Goal: Task Accomplishment & Management: Manage account settings

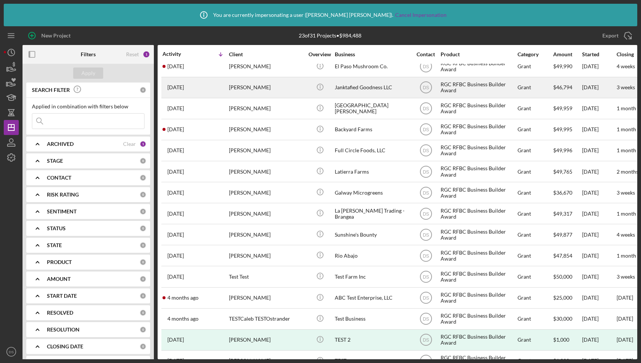
scroll to position [180, 0]
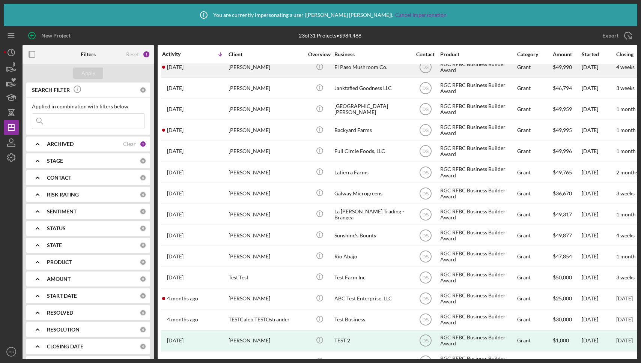
click at [263, 71] on div "Maximilian Esparza" at bounding box center [266, 67] width 75 height 20
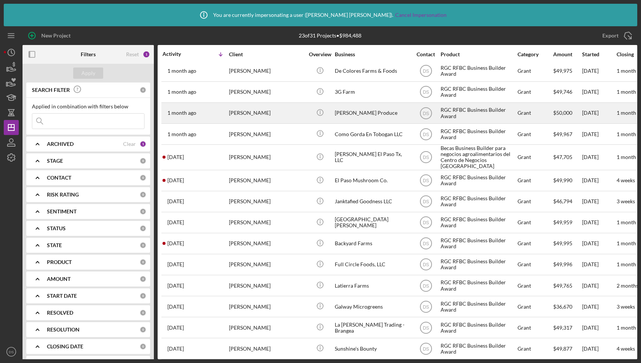
scroll to position [78, 0]
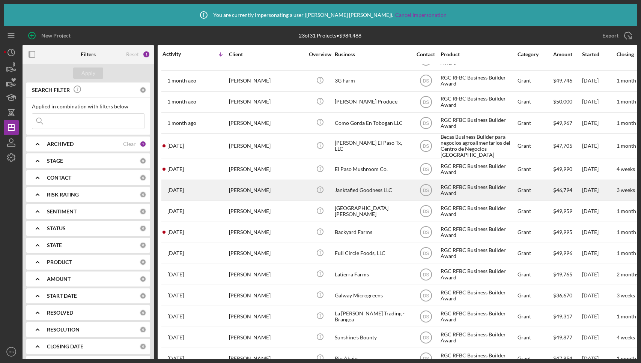
click at [288, 190] on div "[PERSON_NAME]" at bounding box center [266, 191] width 75 height 20
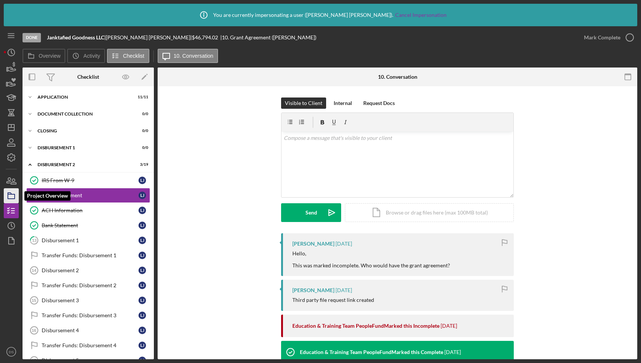
click at [11, 197] on icon "button" at bounding box center [11, 196] width 19 height 19
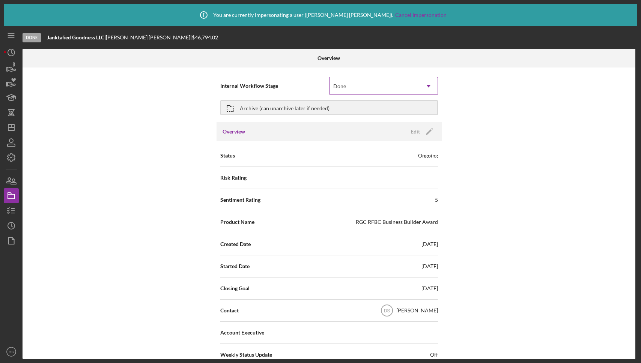
click at [378, 89] on div "Done" at bounding box center [374, 86] width 90 height 17
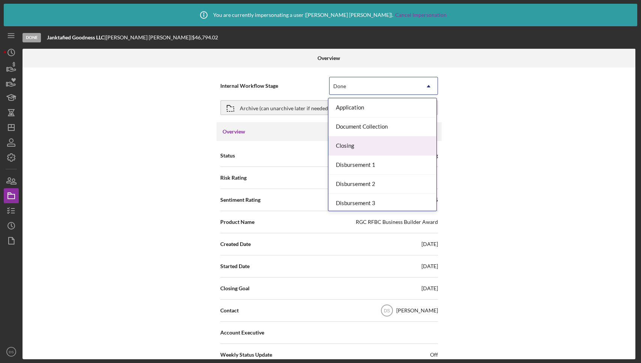
click at [388, 151] on div "Closing" at bounding box center [382, 146] width 108 height 19
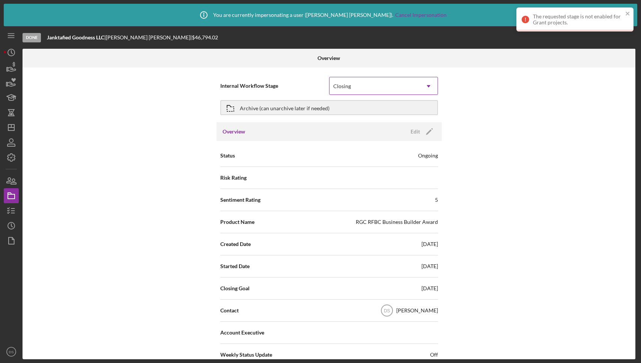
click at [414, 83] on div "Closing" at bounding box center [374, 86] width 90 height 17
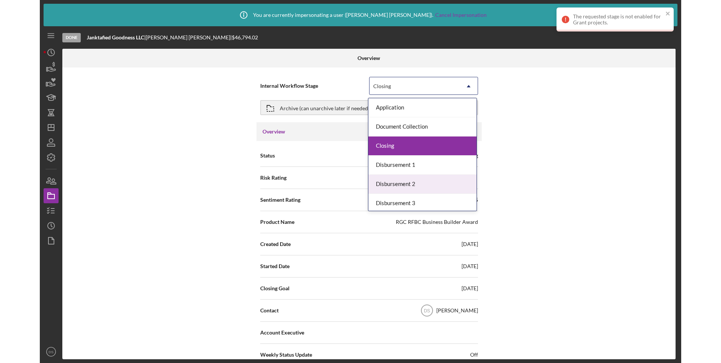
scroll to position [60, 0]
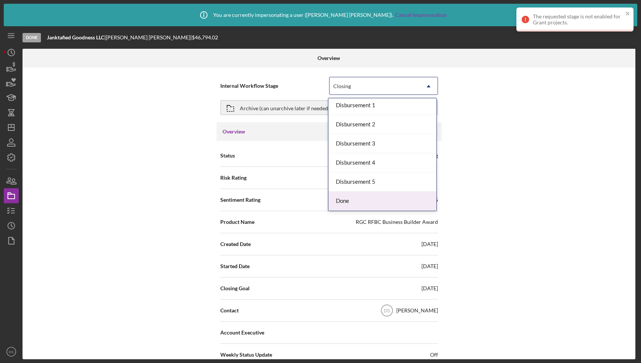
click at [370, 197] on div "Done" at bounding box center [382, 201] width 108 height 19
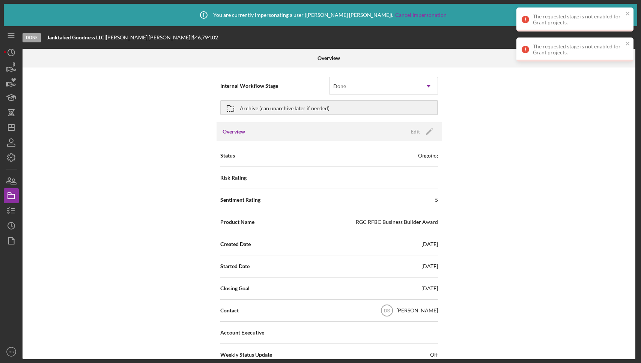
click at [45, 223] on div "Internal Workflow Stage Done Icon/Dropdown Arrow Archive (can unarchive later i…" at bounding box center [329, 214] width 613 height 292
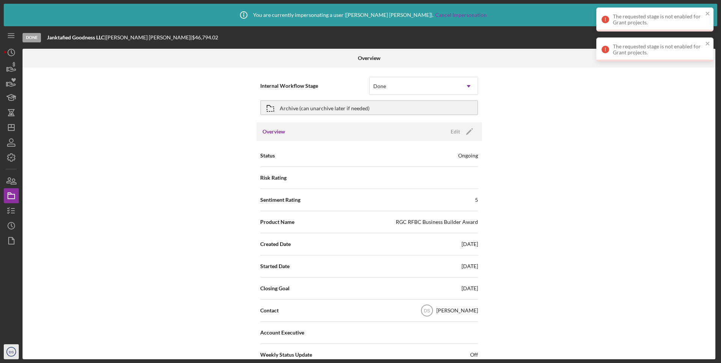
click at [17, 349] on icon "DS" at bounding box center [11, 352] width 15 height 19
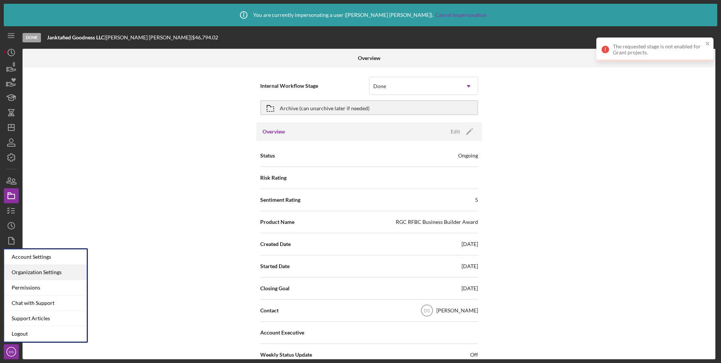
click at [60, 272] on div "Organization Settings" at bounding box center [45, 272] width 83 height 15
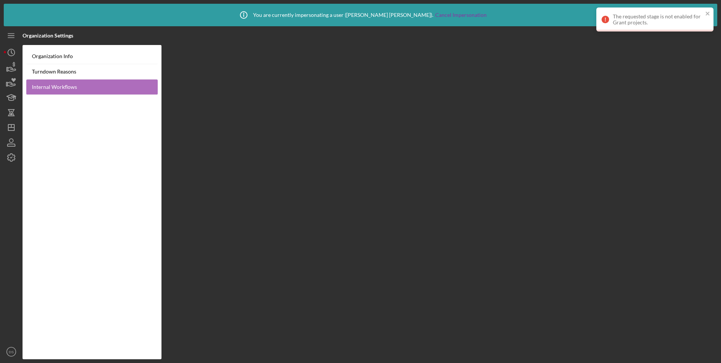
click at [82, 90] on link "Internal Workflows" at bounding box center [91, 87] width 131 height 15
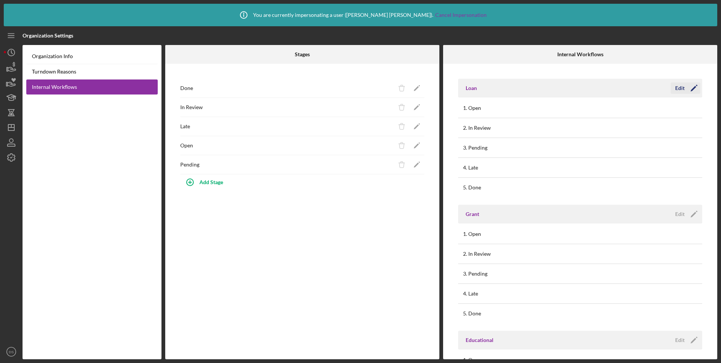
click at [641, 86] on icon "Icon/Edit" at bounding box center [693, 88] width 19 height 19
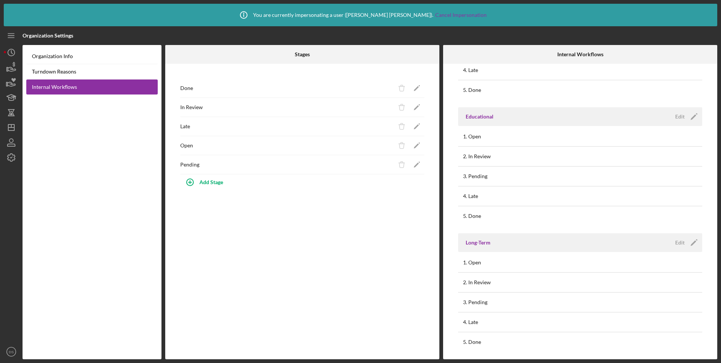
scroll to position [235, 0]
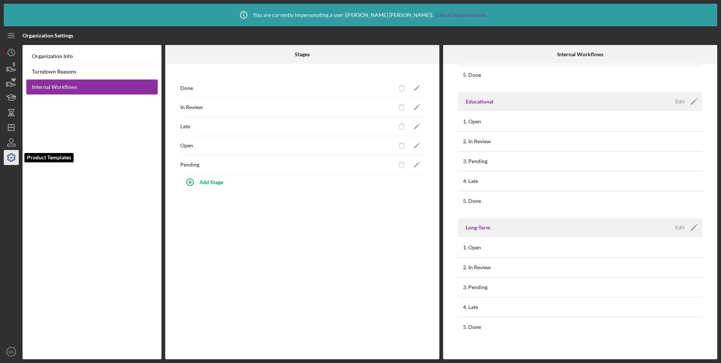
click at [12, 163] on icon "button" at bounding box center [11, 157] width 19 height 19
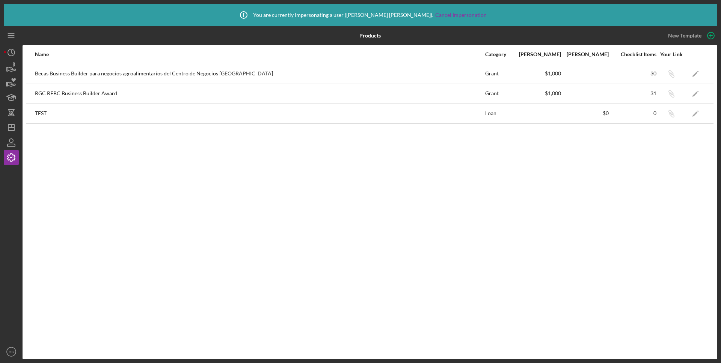
click at [83, 98] on div "RGC RFBC Business Builder Award" at bounding box center [259, 93] width 449 height 19
click at [641, 99] on icon "Icon/Edit" at bounding box center [695, 93] width 17 height 17
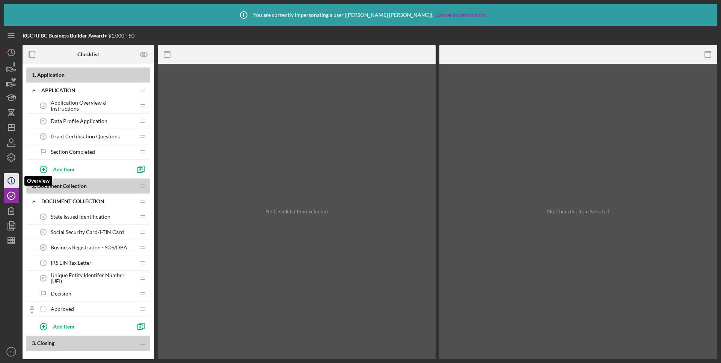
click at [15, 183] on icon "Icon/Info" at bounding box center [11, 180] width 19 height 19
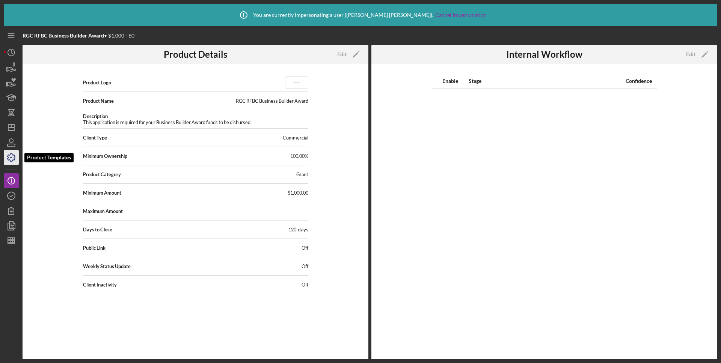
click at [13, 163] on icon "button" at bounding box center [11, 157] width 19 height 19
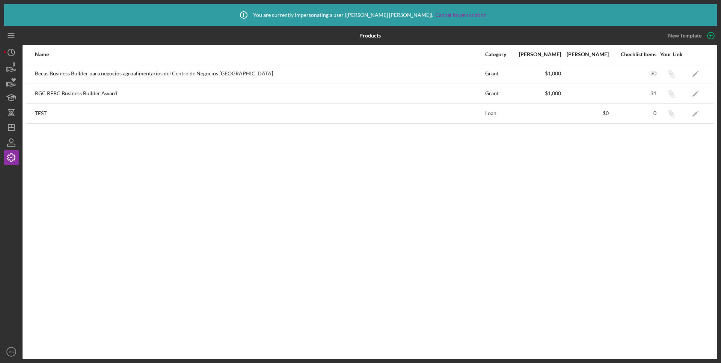
click at [641, 278] on div "Name Category Min Amount Max Amount Checklist Items Your Link Becas Business Bu…" at bounding box center [370, 202] width 694 height 314
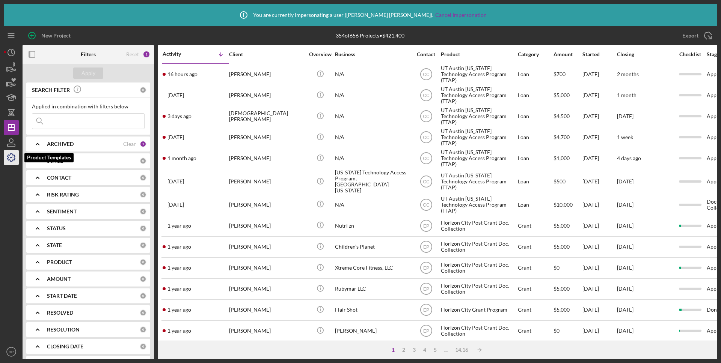
click at [13, 157] on icon "button" at bounding box center [11, 157] width 19 height 19
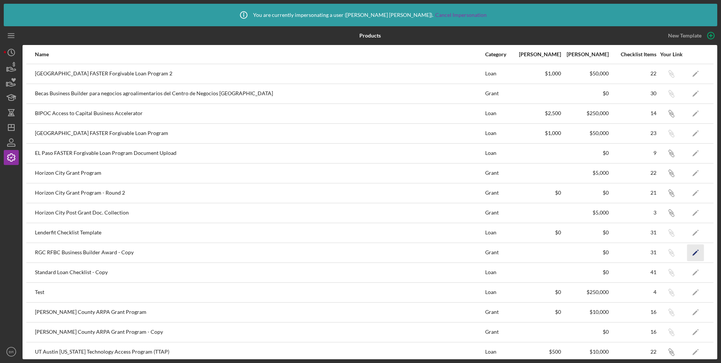
click at [694, 253] on polygon "button" at bounding box center [694, 253] width 5 height 5
click at [692, 94] on icon "Icon/Edit" at bounding box center [695, 93] width 17 height 17
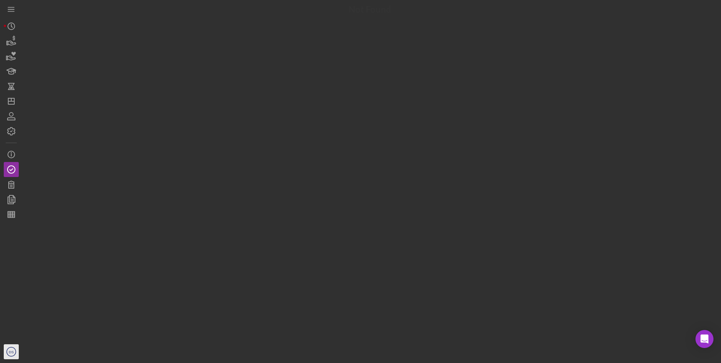
click at [8, 352] on icon "DS" at bounding box center [11, 352] width 15 height 19
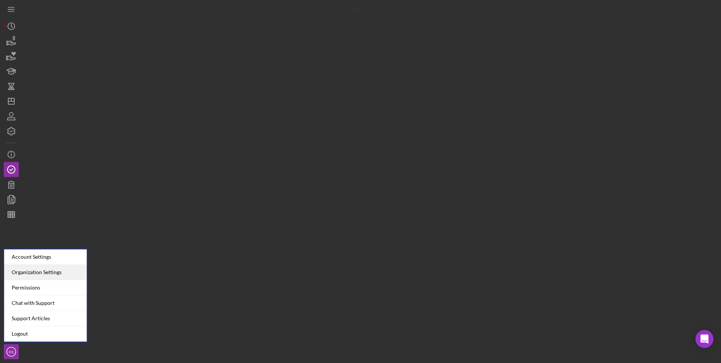
click at [68, 270] on div "Organization Settings" at bounding box center [45, 272] width 83 height 15
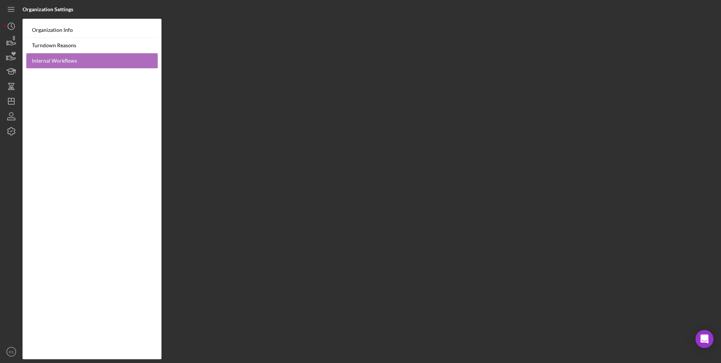
click at [84, 65] on link "Internal Workflows" at bounding box center [91, 60] width 131 height 15
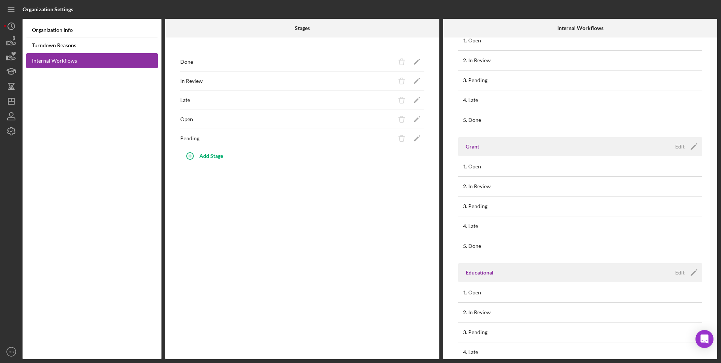
scroll to position [48, 0]
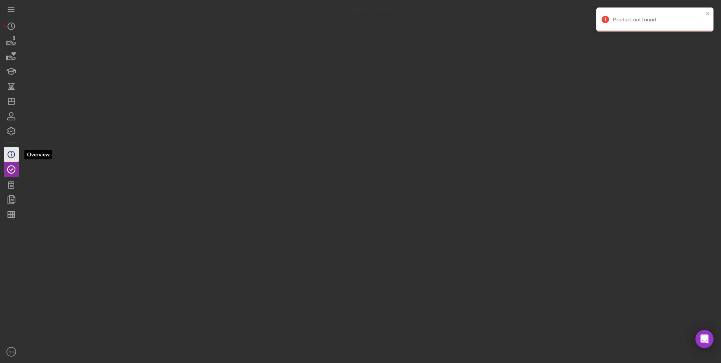
click at [11, 153] on icon "button" at bounding box center [11, 152] width 1 height 1
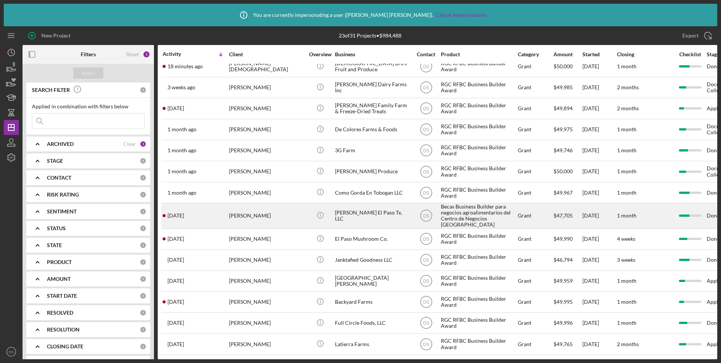
scroll to position [11, 0]
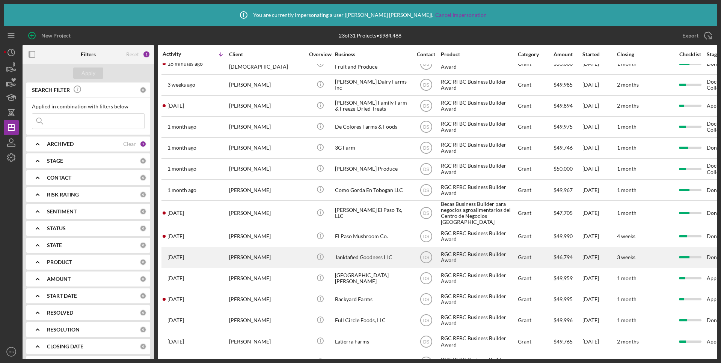
click at [282, 260] on div "[PERSON_NAME]" at bounding box center [266, 258] width 75 height 20
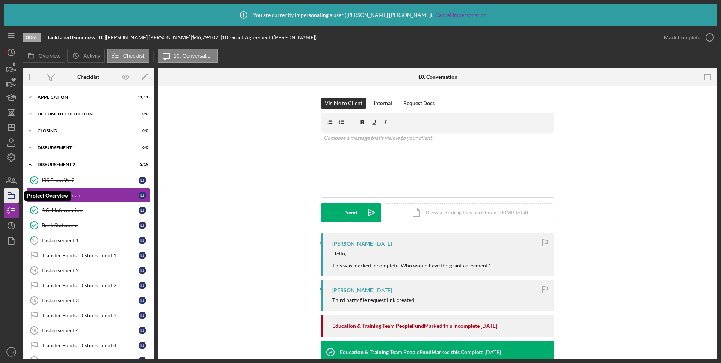
click at [5, 199] on icon "button" at bounding box center [11, 196] width 19 height 19
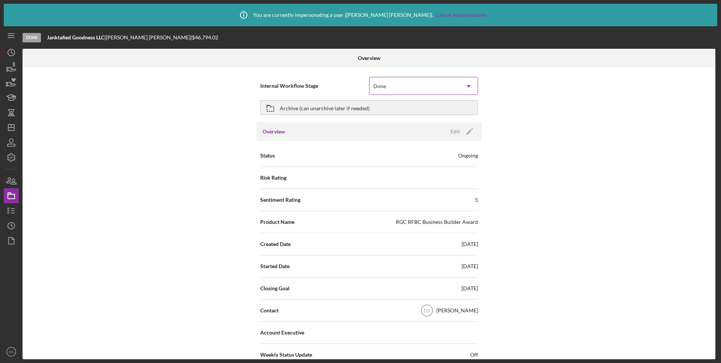
click at [429, 86] on div "Done" at bounding box center [414, 86] width 90 height 17
click at [14, 352] on icon "DS" at bounding box center [11, 352] width 15 height 19
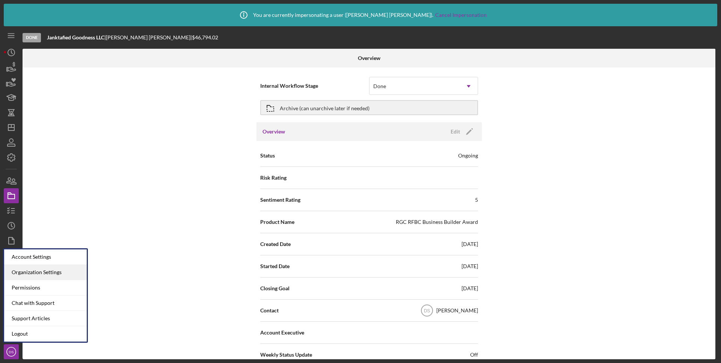
click at [60, 274] on div "Organization Settings" at bounding box center [45, 272] width 83 height 15
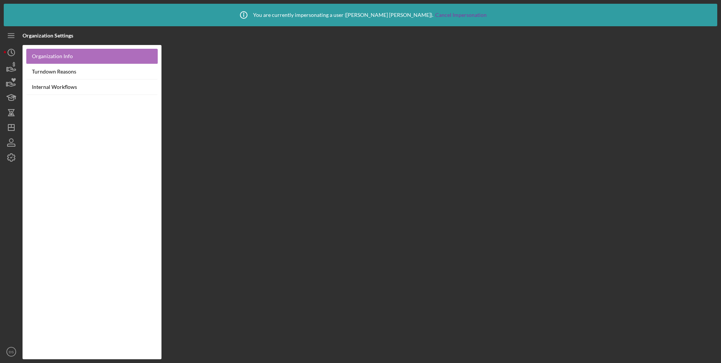
click at [79, 61] on link "Organization Info" at bounding box center [91, 56] width 131 height 15
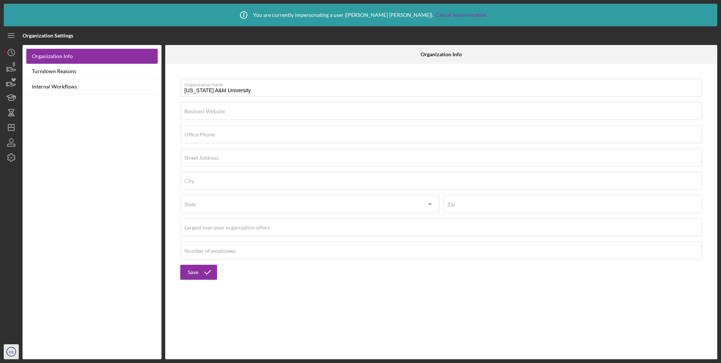
click at [12, 353] on text "DS" at bounding box center [11, 352] width 5 height 4
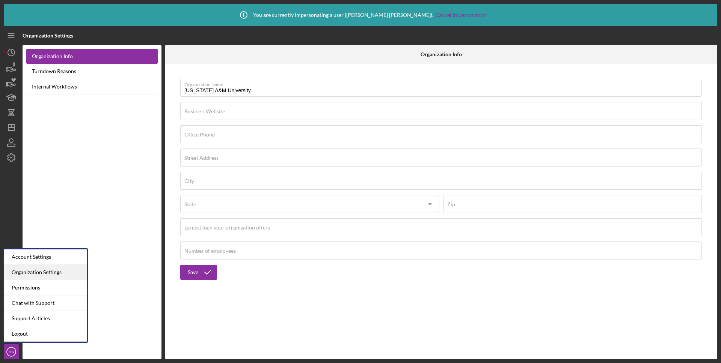
click at [60, 274] on div "Organization Settings" at bounding box center [45, 272] width 83 height 15
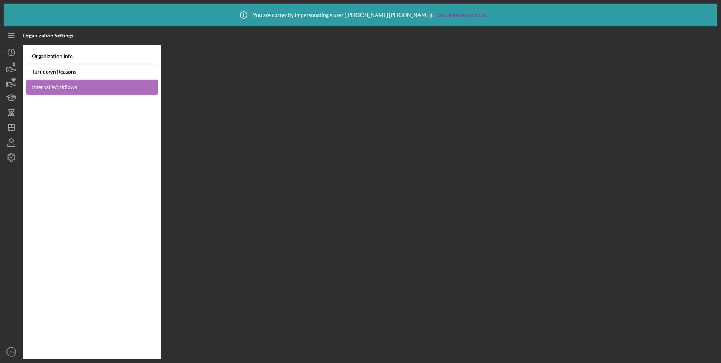
click at [75, 82] on link "Internal Workflows" at bounding box center [91, 87] width 131 height 15
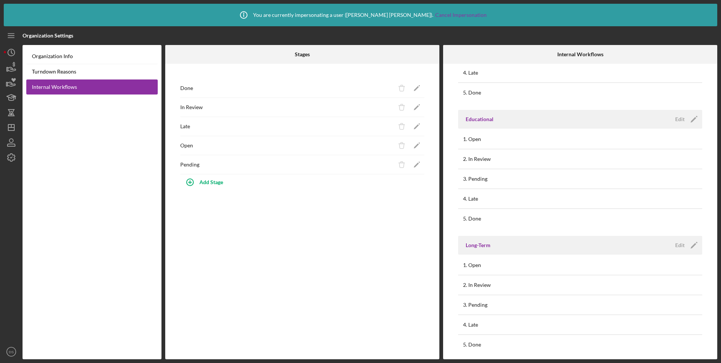
scroll to position [220, 0]
click at [15, 158] on icon "button" at bounding box center [11, 157] width 19 height 19
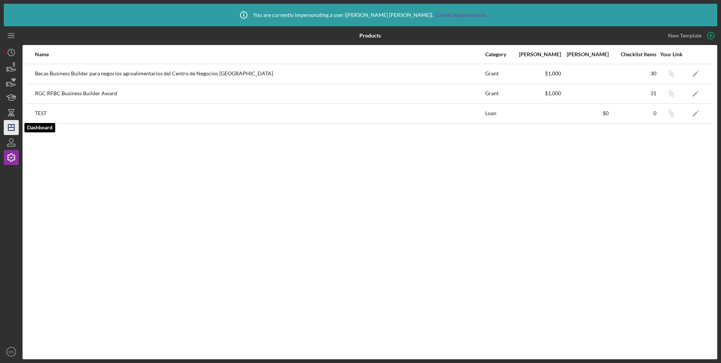
click at [11, 125] on line "button" at bounding box center [11, 126] width 0 height 3
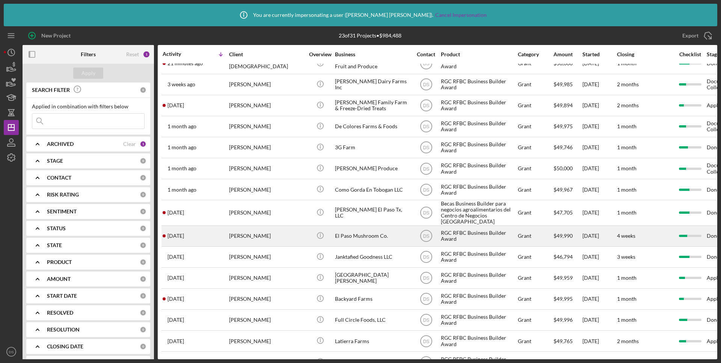
scroll to position [12, 0]
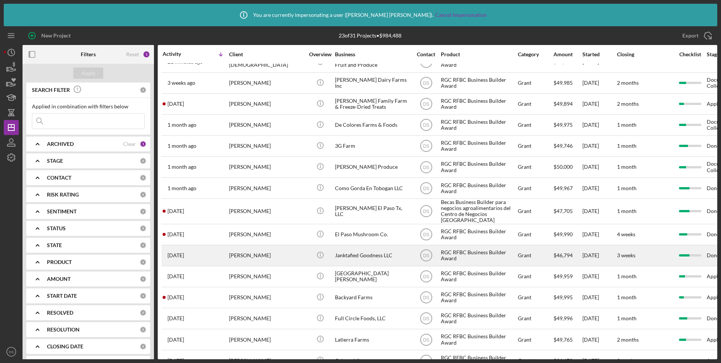
click at [272, 254] on div "[PERSON_NAME]" at bounding box center [266, 256] width 75 height 20
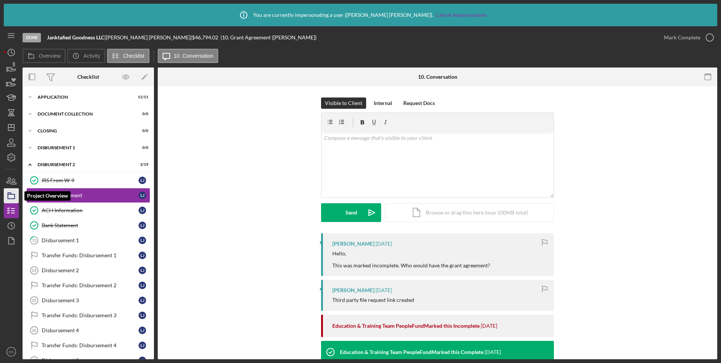
click at [14, 194] on icon "button" at bounding box center [11, 196] width 19 height 19
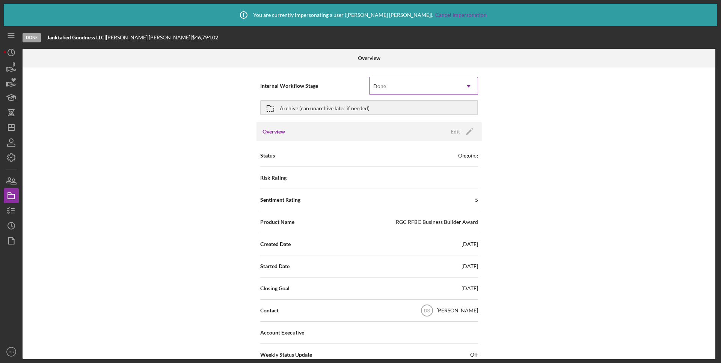
click at [401, 86] on div "Done" at bounding box center [414, 86] width 90 height 17
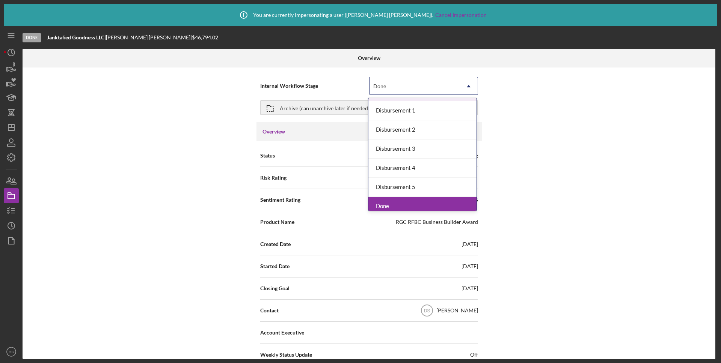
scroll to position [60, 0]
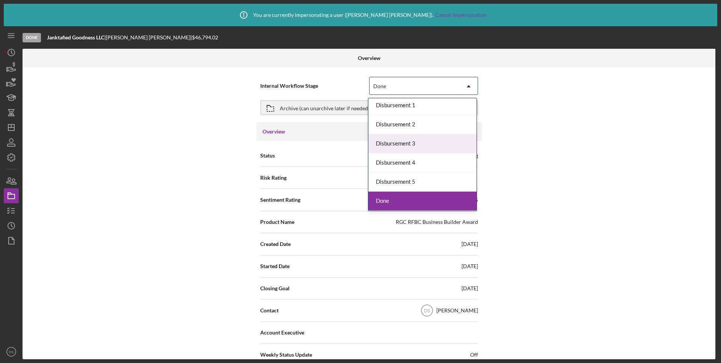
click at [159, 132] on div "Internal Workflow Stage Disbursement 3, 6 of 9. 9 results available. Use Up and…" at bounding box center [369, 214] width 692 height 292
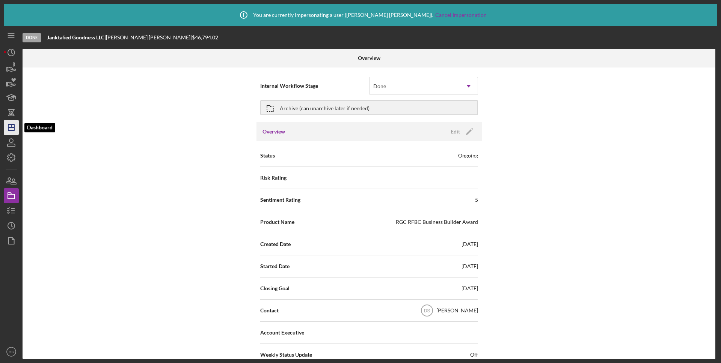
click at [14, 132] on icon "Icon/Dashboard" at bounding box center [11, 127] width 19 height 19
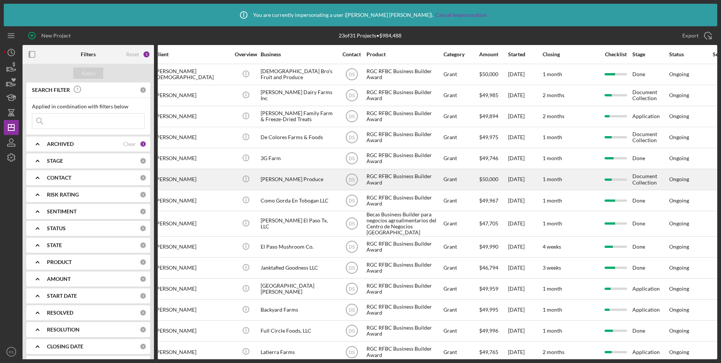
scroll to position [0, 75]
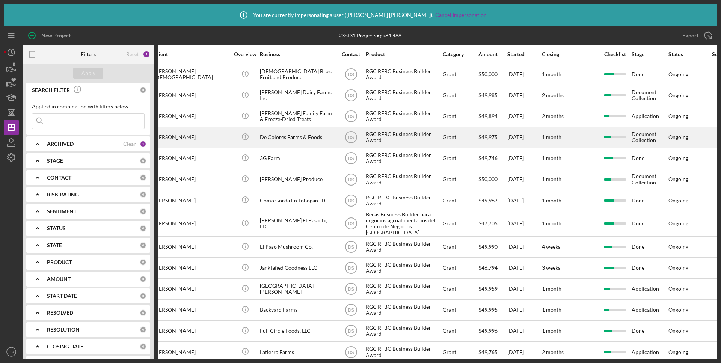
click at [531, 138] on div "[DATE]" at bounding box center [524, 138] width 34 height 20
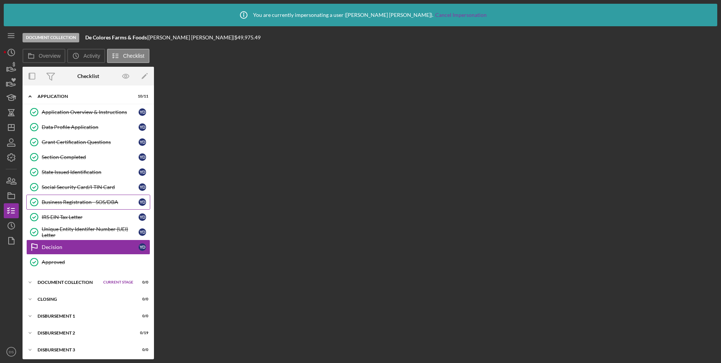
scroll to position [25, 0]
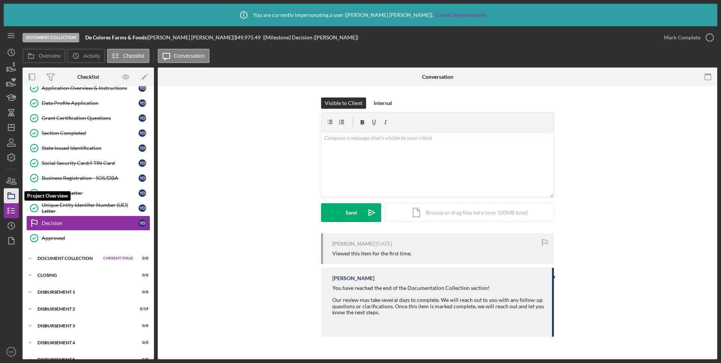
click at [15, 197] on icon "button" at bounding box center [11, 196] width 19 height 19
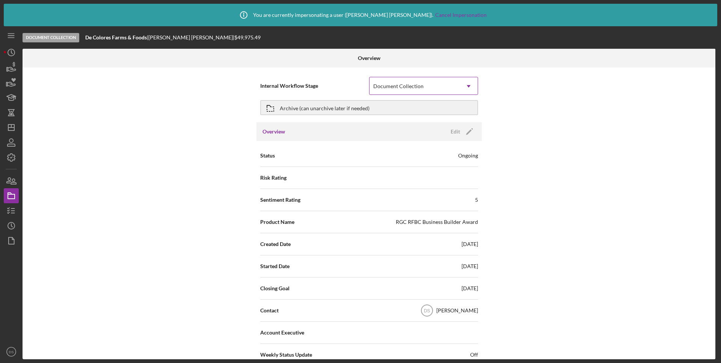
click at [465, 83] on icon "Icon/Dropdown Arrow" at bounding box center [468, 86] width 18 height 18
click at [175, 111] on div "Internal Workflow Stage Document Collection Icon/Dropdown Arrow Archive (can un…" at bounding box center [369, 214] width 692 height 292
click at [429, 86] on div "Document Collection" at bounding box center [414, 86] width 90 height 17
click at [197, 133] on div "Internal Workflow Stage Document Collection Icon/Dropdown Arrow Archive (can un…" at bounding box center [369, 214] width 692 height 292
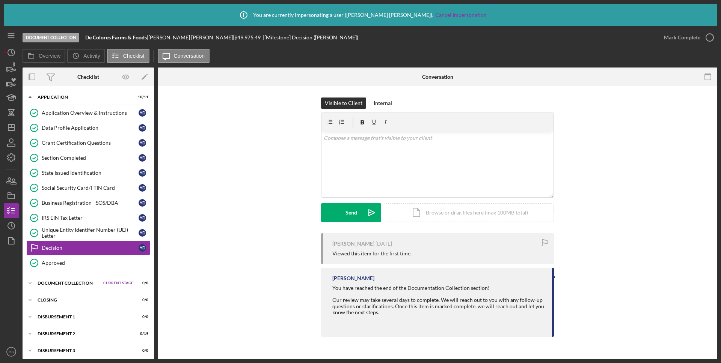
scroll to position [25, 0]
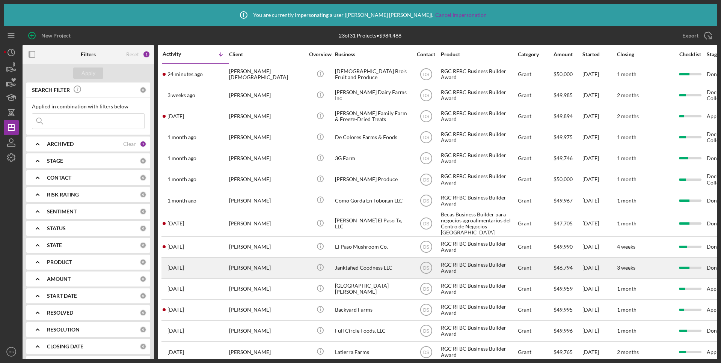
click at [287, 271] on div "[PERSON_NAME]" at bounding box center [266, 268] width 75 height 20
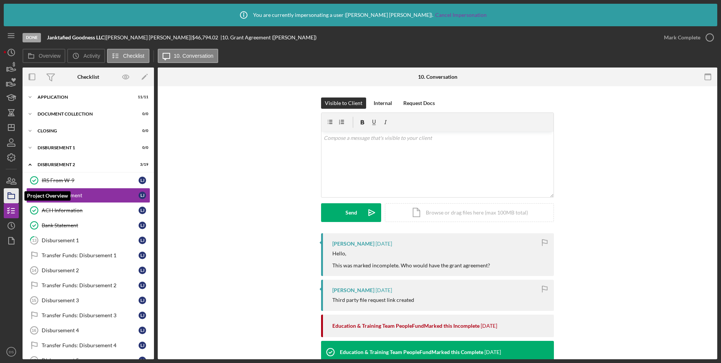
click at [12, 196] on icon "button" at bounding box center [11, 196] width 19 height 19
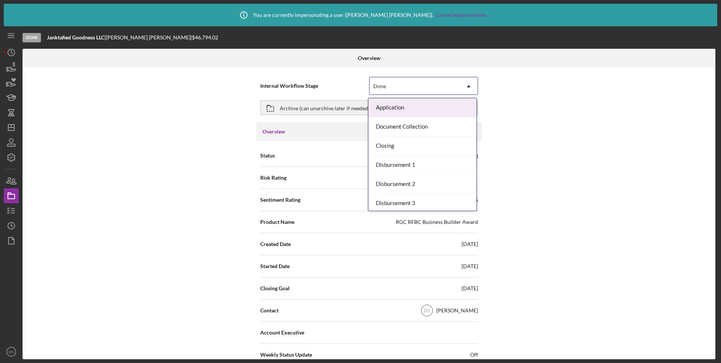
click at [396, 82] on div "Done" at bounding box center [414, 86] width 90 height 17
click at [435, 113] on div "Application" at bounding box center [422, 107] width 108 height 19
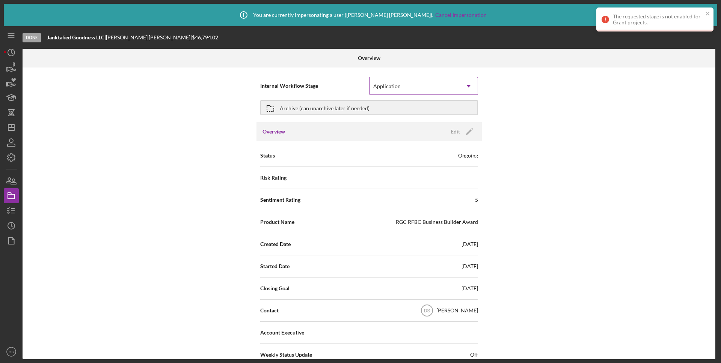
click at [463, 84] on icon "Icon/Dropdown Arrow" at bounding box center [468, 86] width 18 height 18
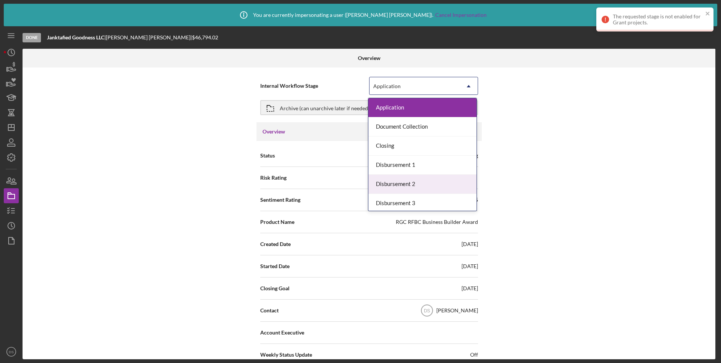
scroll to position [60, 0]
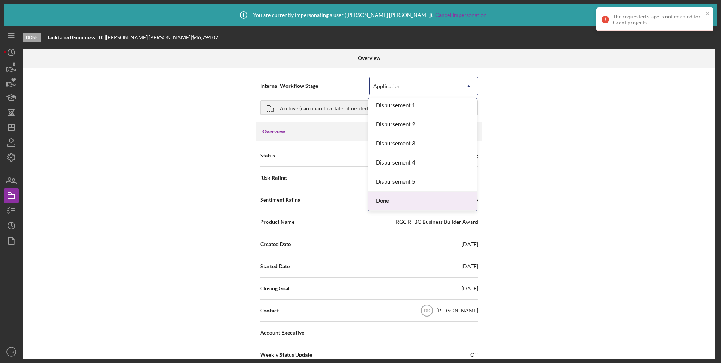
click at [418, 205] on div "Done" at bounding box center [422, 201] width 108 height 19
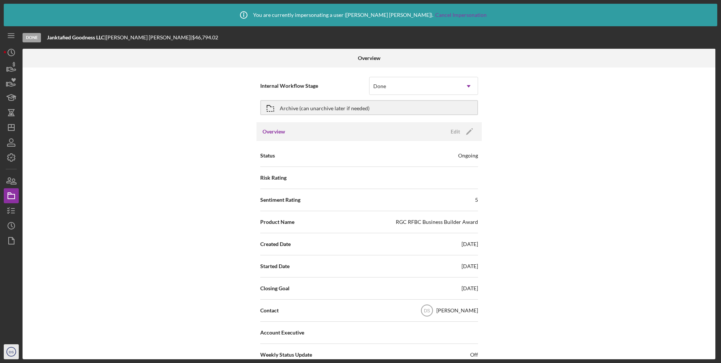
click at [8, 353] on icon "DS" at bounding box center [11, 352] width 15 height 19
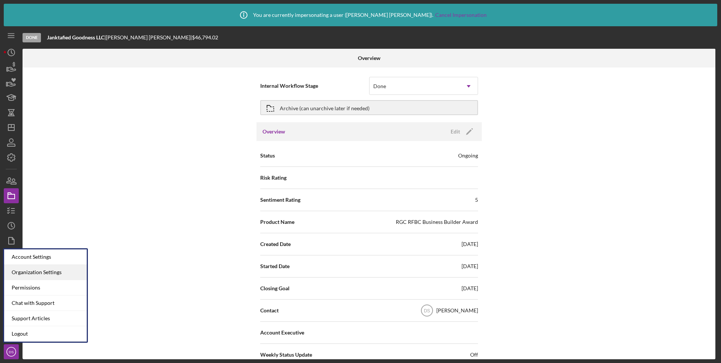
click at [56, 273] on div "Organization Settings" at bounding box center [45, 272] width 83 height 15
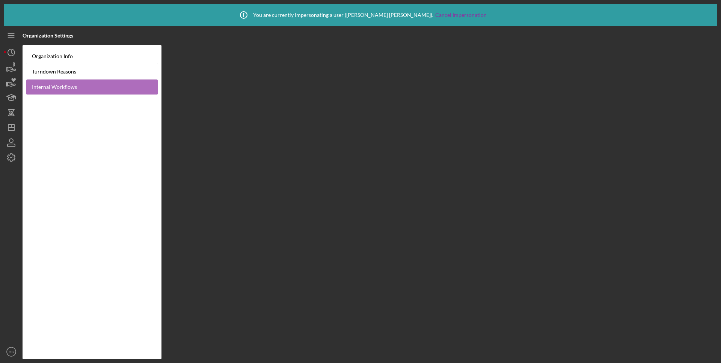
click at [76, 89] on link "Internal Workflows" at bounding box center [91, 87] width 131 height 15
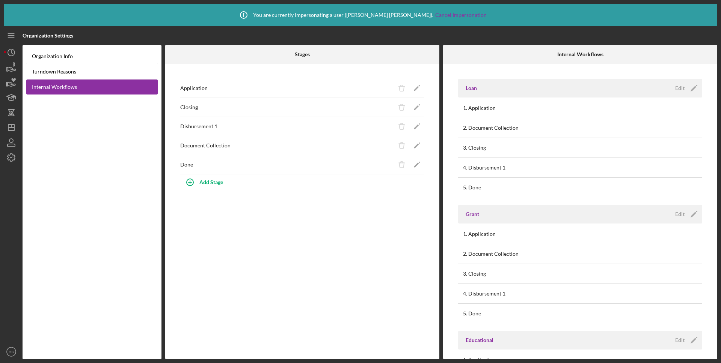
scroll to position [50, 0]
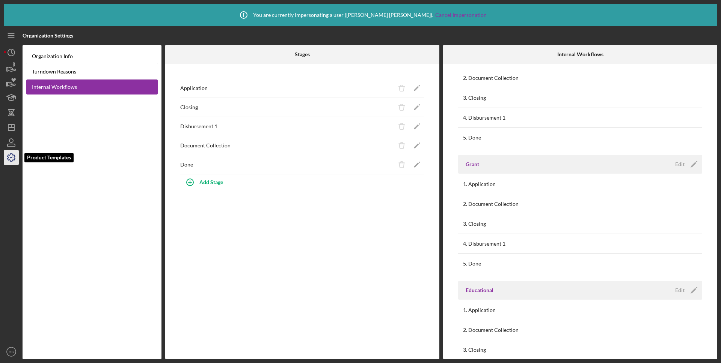
click at [11, 161] on icon "button" at bounding box center [11, 157] width 19 height 19
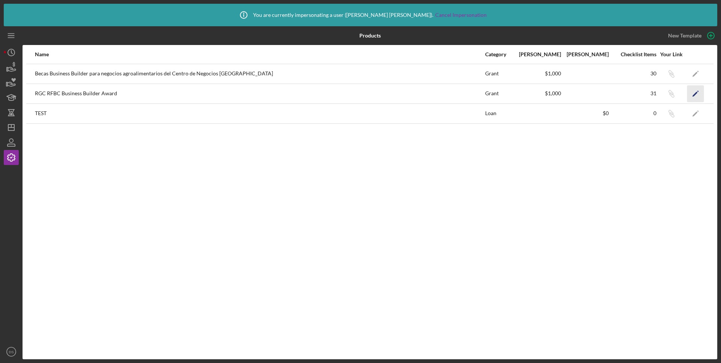
click at [698, 90] on icon "Icon/Edit" at bounding box center [695, 93] width 17 height 17
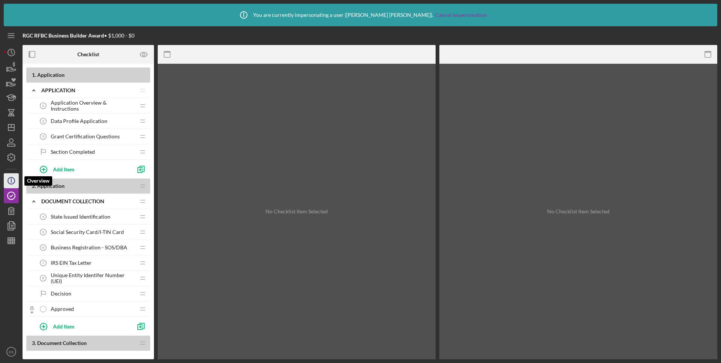
click at [9, 181] on icon "Icon/Info" at bounding box center [11, 180] width 19 height 19
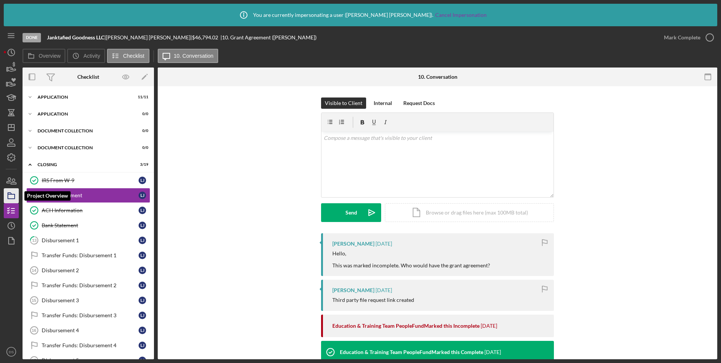
click at [8, 196] on icon "button" at bounding box center [11, 196] width 19 height 19
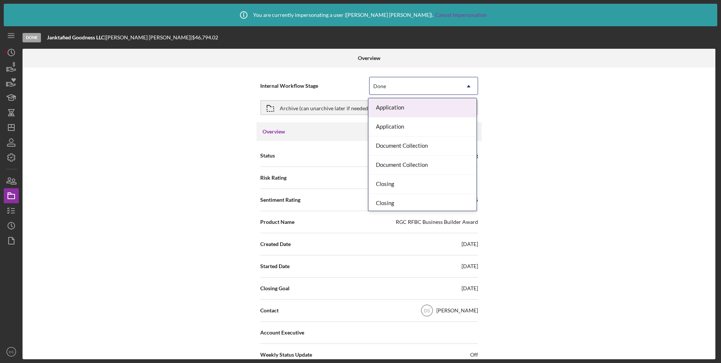
click at [442, 91] on div "Done" at bounding box center [414, 86] width 90 height 17
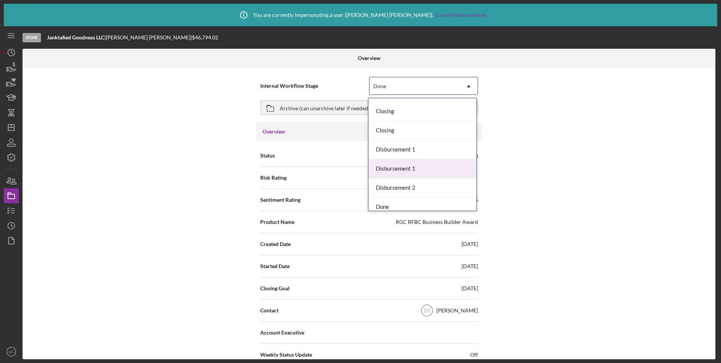
click at [424, 166] on div "Disbursement 1" at bounding box center [422, 168] width 108 height 19
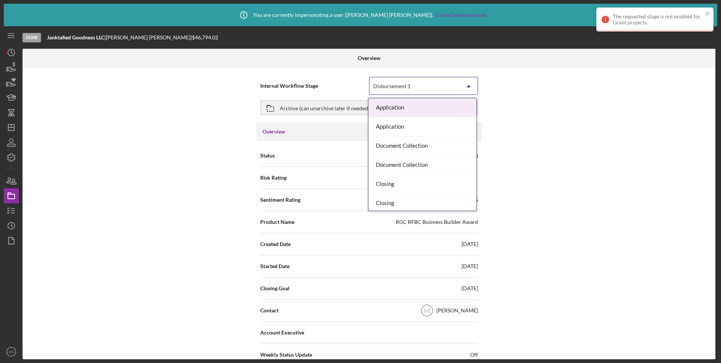
click at [449, 84] on div "Disbursement 1" at bounding box center [414, 86] width 90 height 17
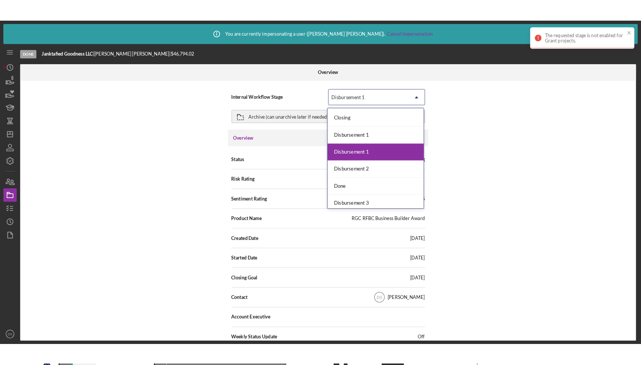
scroll to position [95, 0]
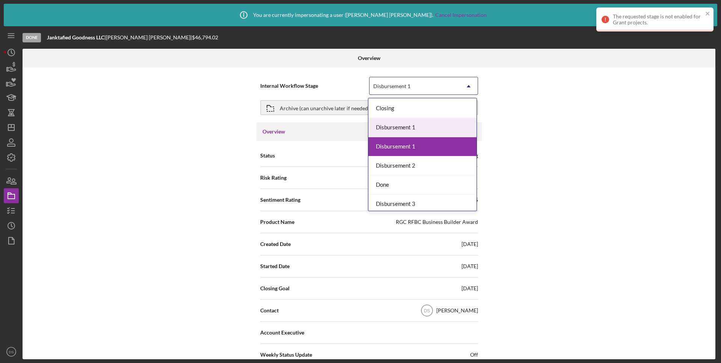
click at [410, 125] on div "Disbursement 1" at bounding box center [422, 127] width 108 height 19
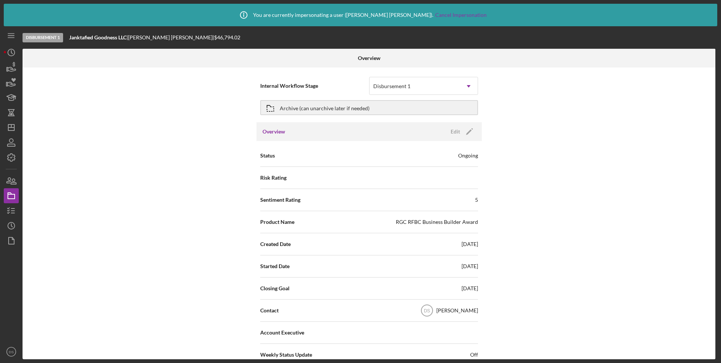
click at [571, 282] on div "Internal Workflow Stage option Disbursement 1, selected. Select is focused , pr…" at bounding box center [369, 214] width 692 height 292
